Goal: Information Seeking & Learning: Compare options

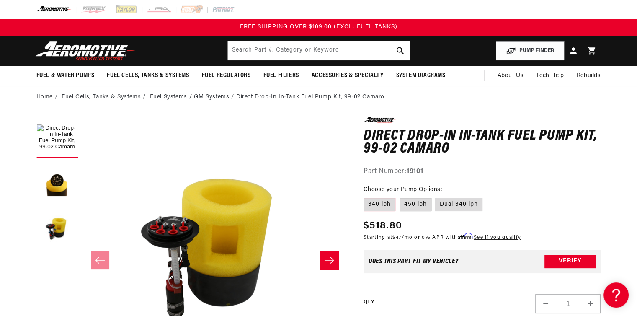
click at [415, 201] on label "450 lph" at bounding box center [416, 204] width 32 height 13
click at [400, 196] on input "450 lph" at bounding box center [400, 196] width 0 height 0
radio input "true"
click at [436, 196] on input "Dual 340 lph" at bounding box center [436, 196] width 0 height 0
radio input "true"
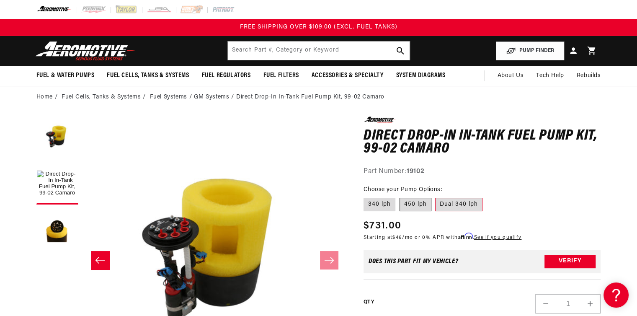
click at [415, 204] on label "450 lph" at bounding box center [416, 204] width 32 height 13
click at [400, 196] on input "450 lph" at bounding box center [400, 196] width 0 height 0
radio input "true"
click at [545, 203] on fieldset "Choose your Pump Options: 340 lph 450 lph Dual 340 lph" at bounding box center [482, 198] width 237 height 27
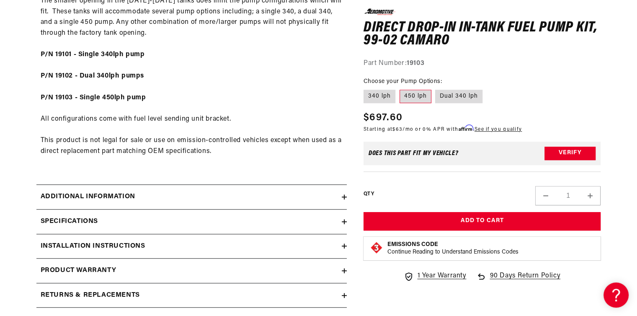
scroll to position [519, 0]
